Goal: Information Seeking & Learning: Learn about a topic

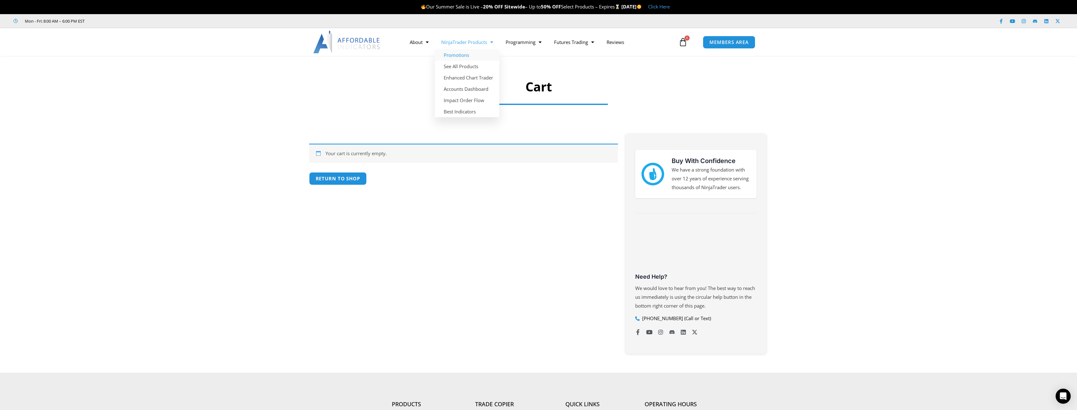
click at [470, 59] on link "Promotions" at bounding box center [467, 54] width 64 height 11
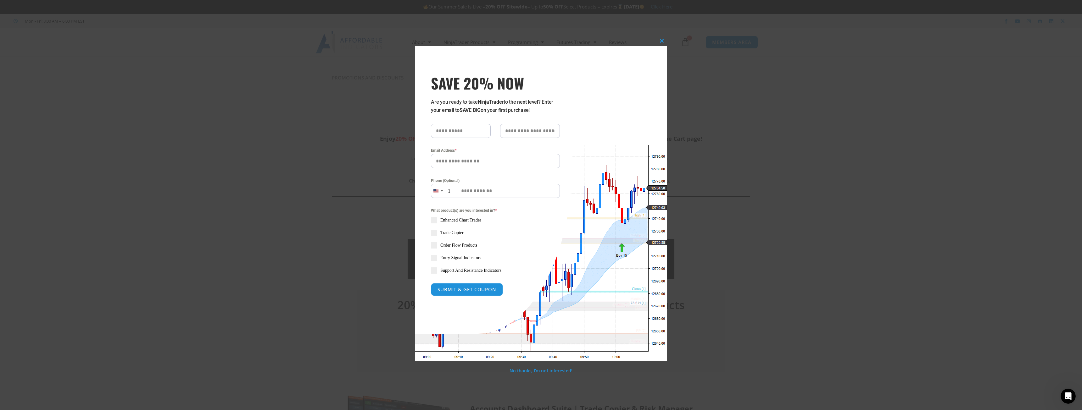
click at [747, 76] on div "Close this module SAVE 20% NOW Are you ready to take NinjaTrader to the next le…" at bounding box center [541, 205] width 1082 height 410
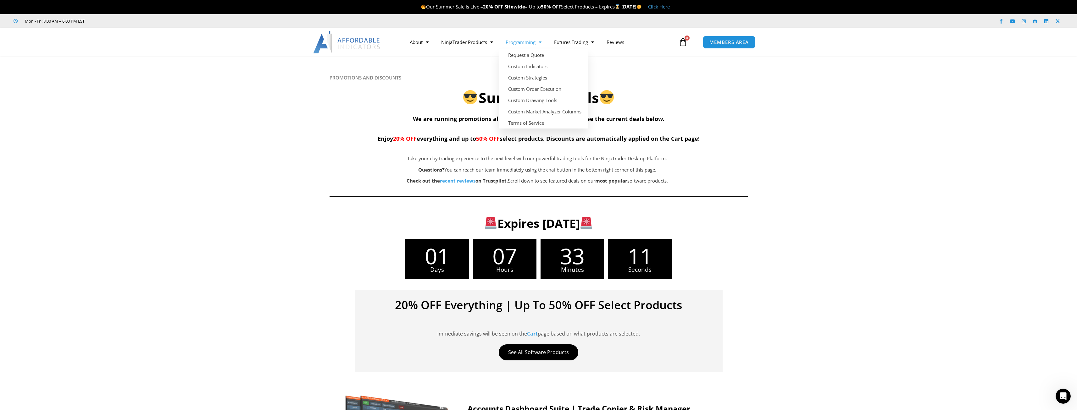
click at [779, 105] on icon at bounding box center [538, 93] width 1077 height 75
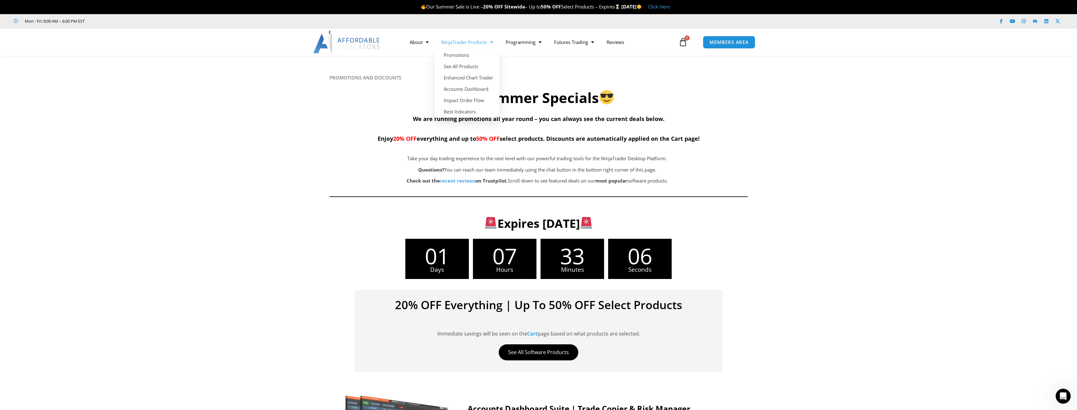
click at [824, 158] on div at bounding box center [538, 132] width 1077 height 152
click at [479, 75] on link "Enhanced Chart Trader" at bounding box center [467, 77] width 64 height 11
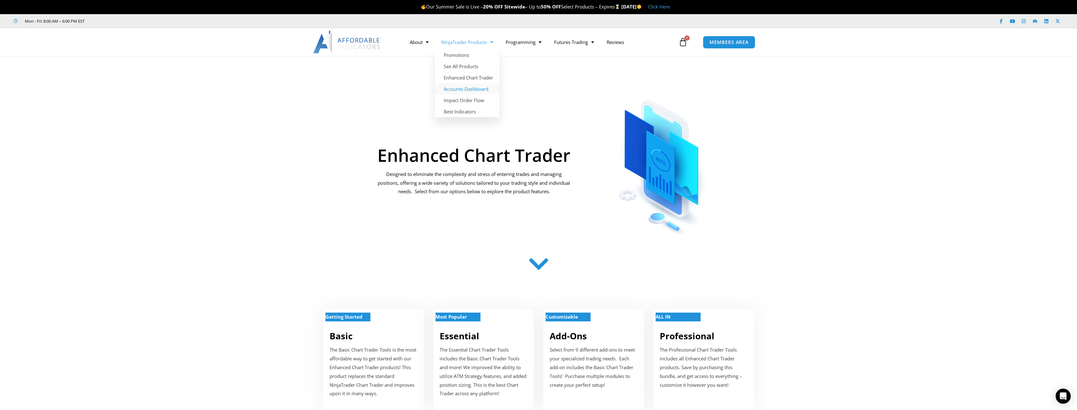
click at [471, 87] on link "Accounts Dashboard" at bounding box center [467, 88] width 64 height 11
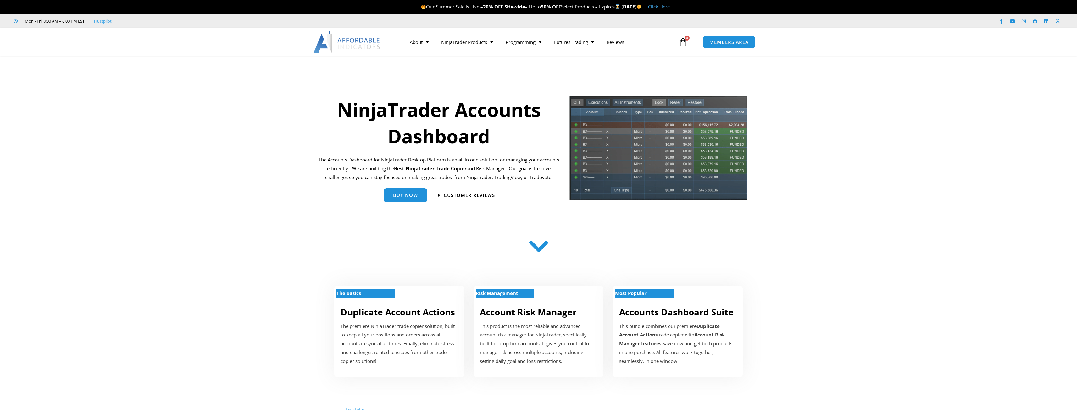
click at [801, 144] on section "NinjaTrader Accounts Dashboard The Accounts Dashboard for NinjaTrader Desktop P…" at bounding box center [538, 150] width 1077 height 129
click at [721, 148] on img at bounding box center [658, 151] width 179 height 110
click at [464, 77] on link "Enhanced Chart Trader" at bounding box center [467, 77] width 64 height 11
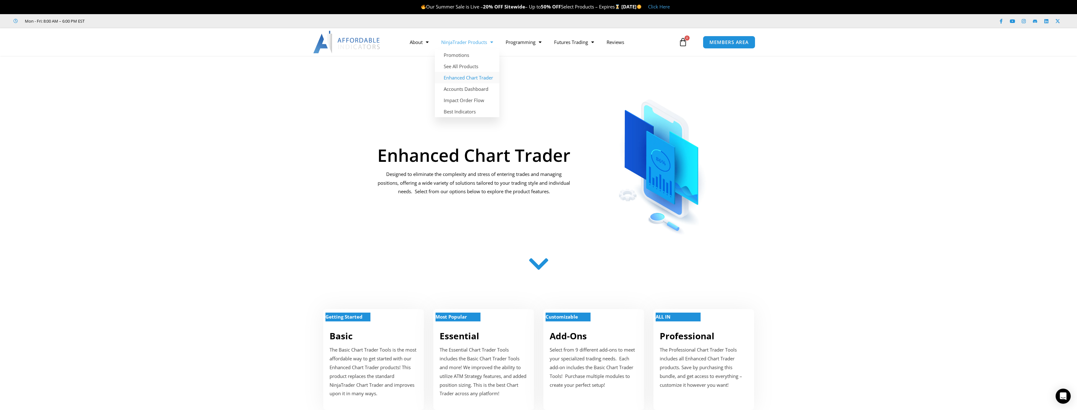
click at [462, 76] on link "Enhanced Chart Trader" at bounding box center [467, 77] width 64 height 11
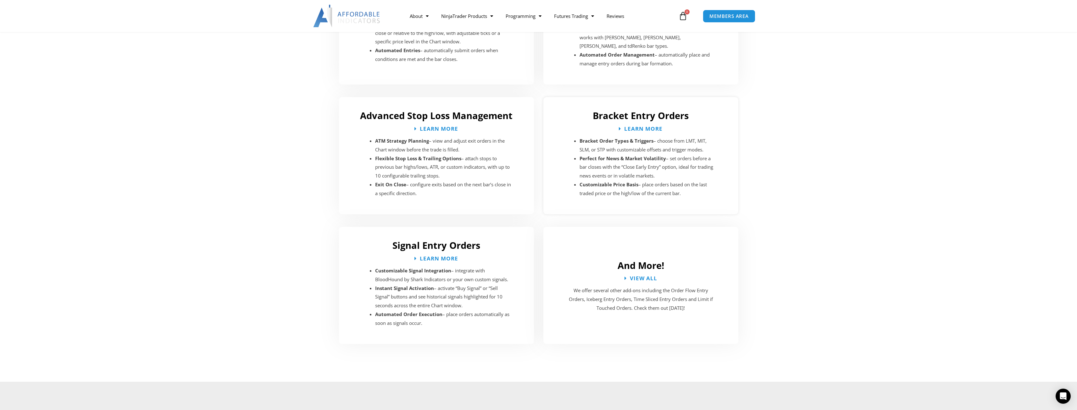
scroll to position [1024, 0]
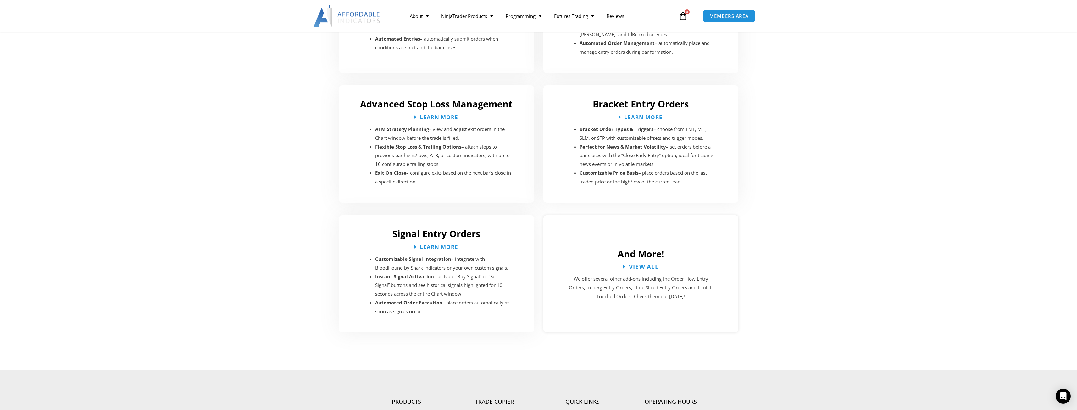
click at [646, 264] on span "View All" at bounding box center [644, 267] width 30 height 6
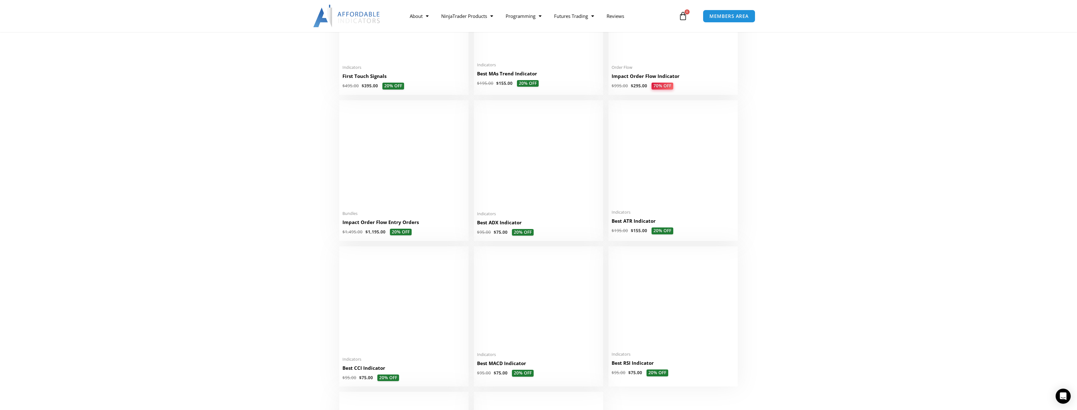
scroll to position [1101, 0]
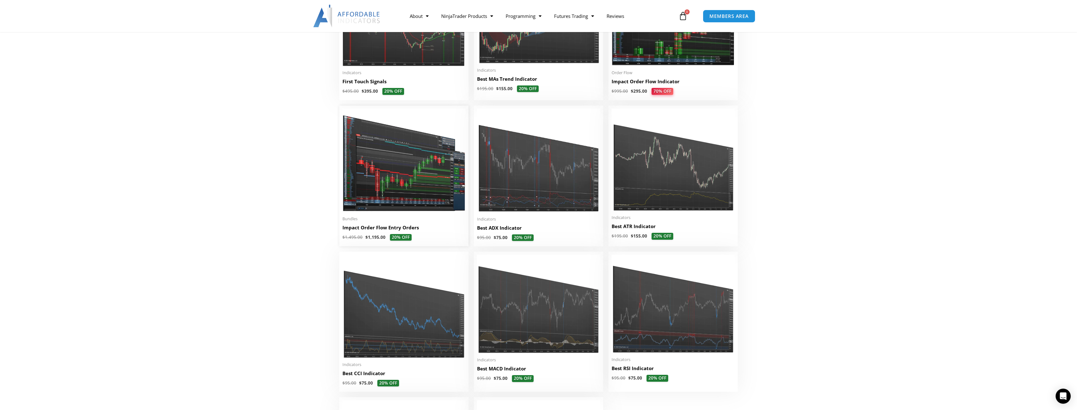
click at [372, 187] on img at bounding box center [403, 161] width 123 height 104
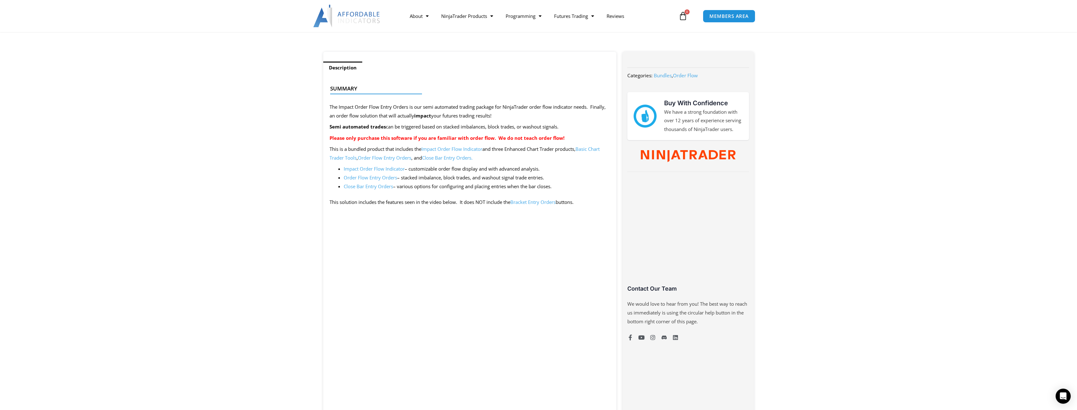
scroll to position [219, 0]
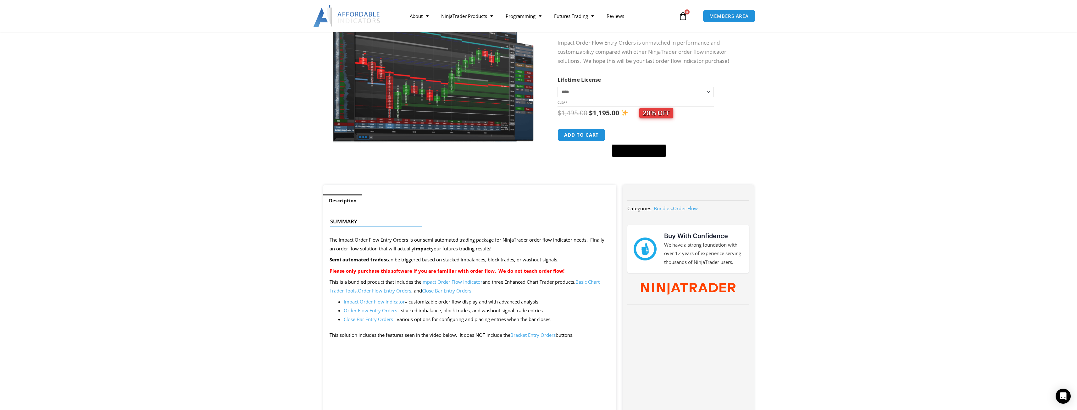
scroll to position [94, 0]
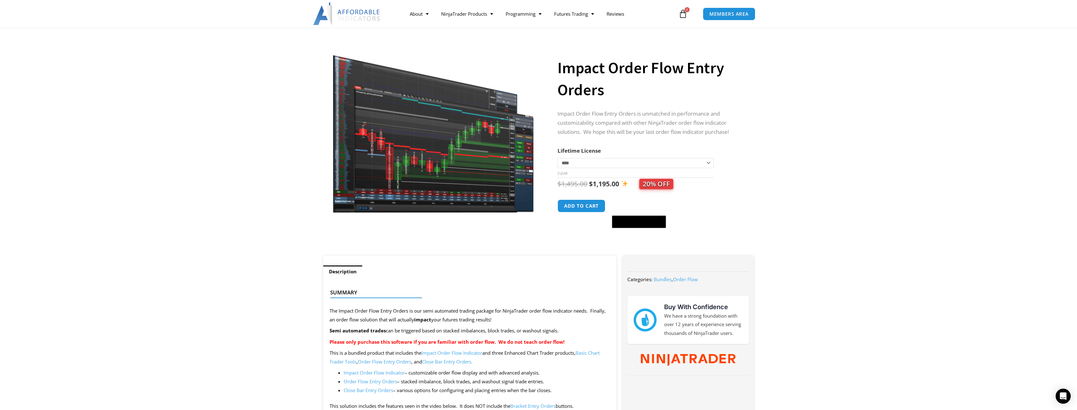
scroll to position [0, 0]
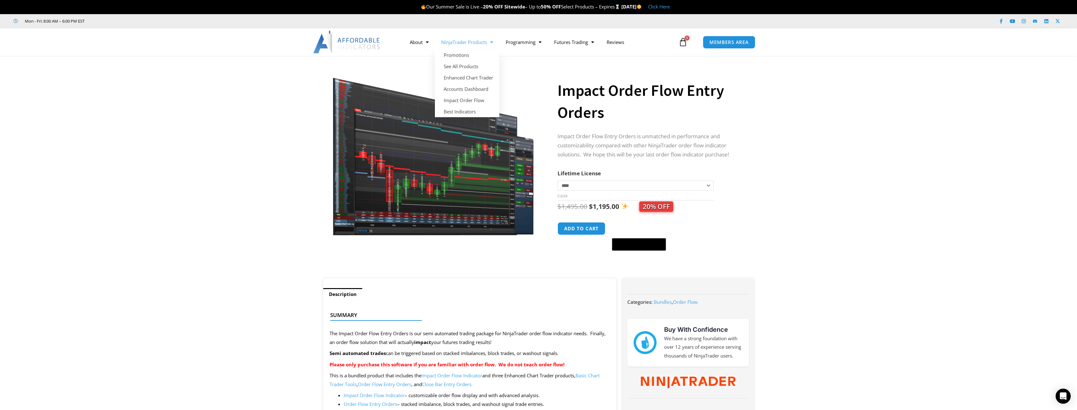
click at [291, 107] on section "**********" at bounding box center [538, 170] width 1077 height 216
click at [1013, 114] on section "**********" at bounding box center [538, 170] width 1077 height 216
